Goal: Information Seeking & Learning: Find specific page/section

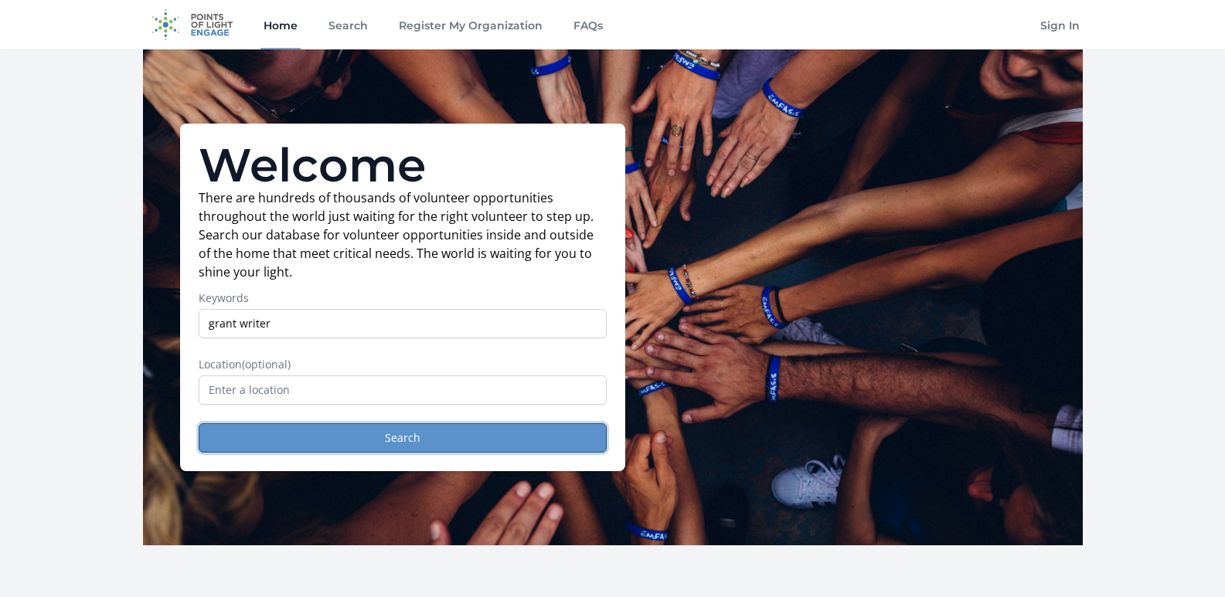
click at [401, 437] on button "Search" at bounding box center [403, 438] width 408 height 29
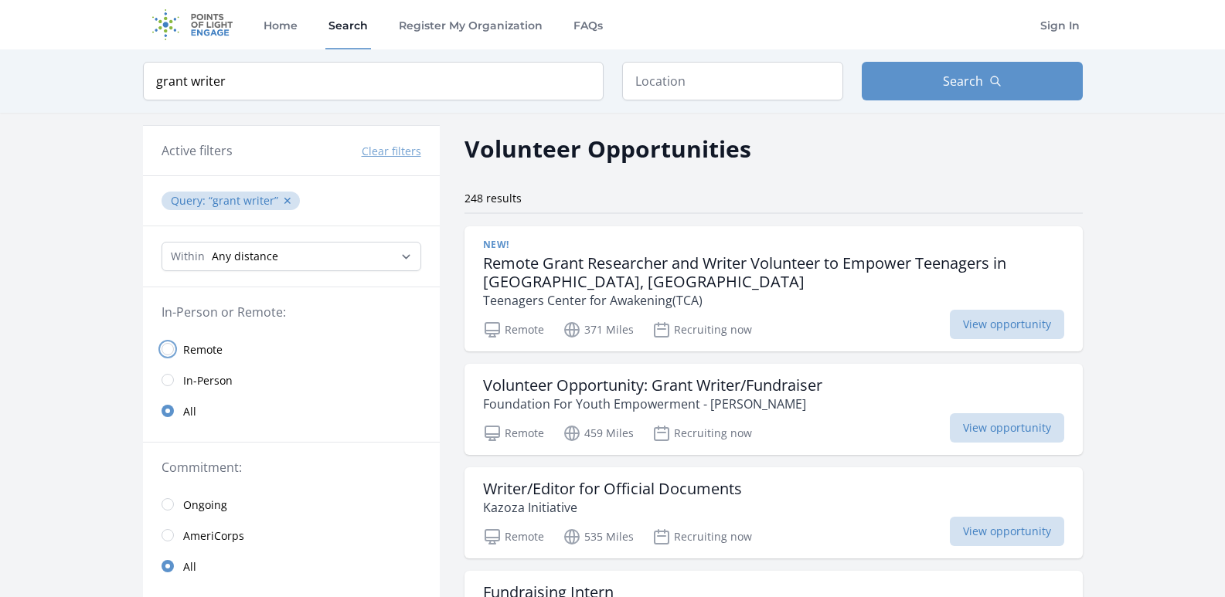
click at [165, 349] on input "radio" at bounding box center [168, 349] width 12 height 12
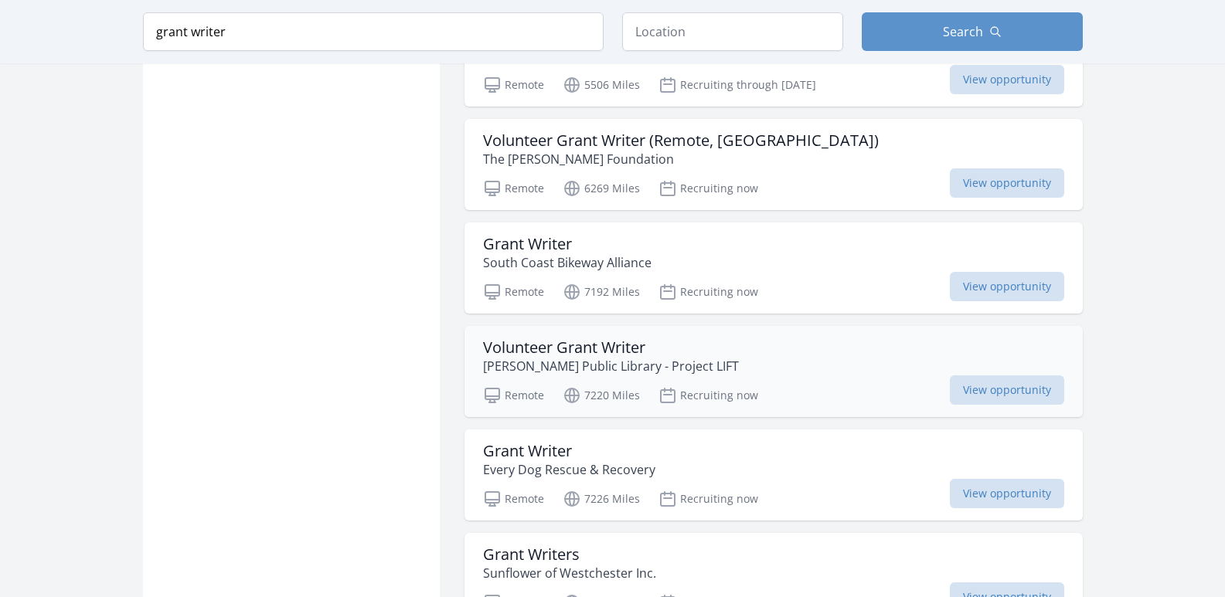
scroll to position [1391, 0]
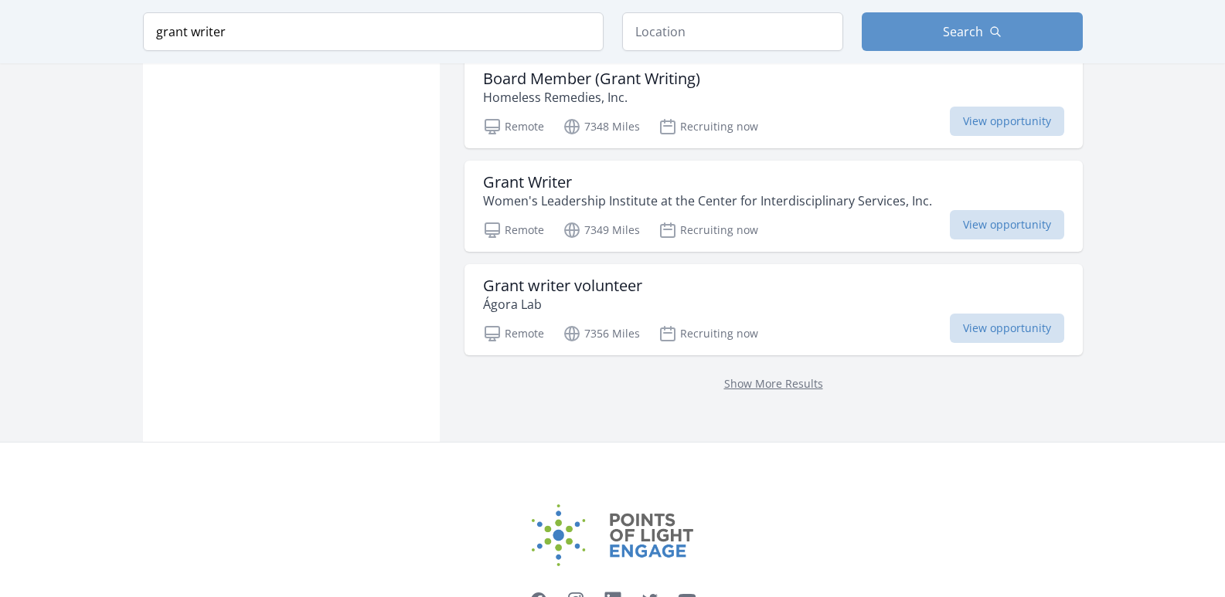
scroll to position [2009, 0]
